Goal: Find contact information: Find contact information

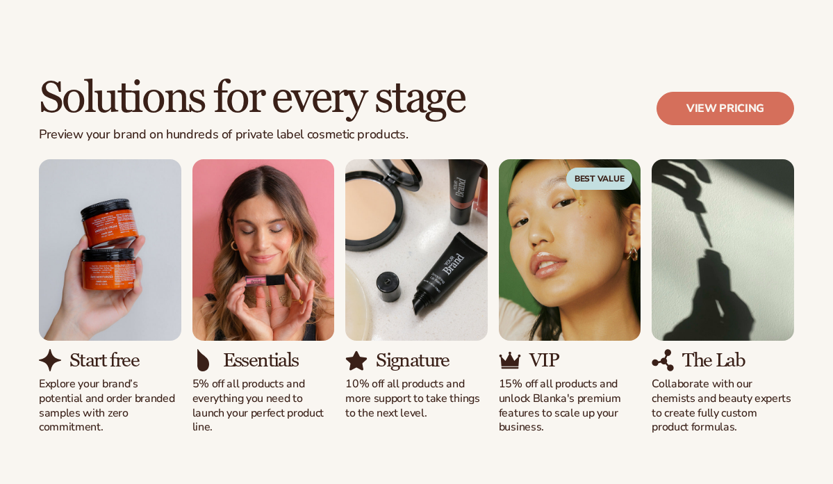
scroll to position [1407, 0]
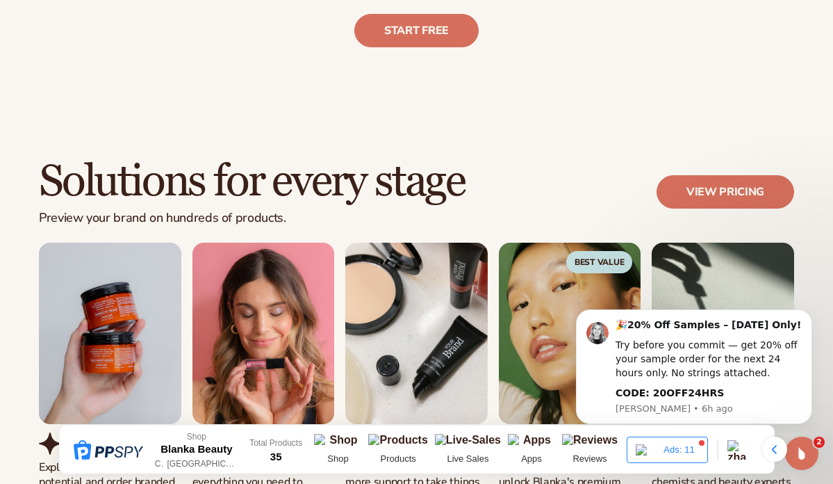
scroll to position [752, 0]
